Goal: Navigation & Orientation: Go to known website

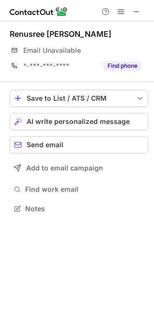
scroll to position [201, 154]
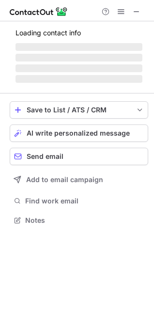
scroll to position [217, 154]
